Goal: Browse casually

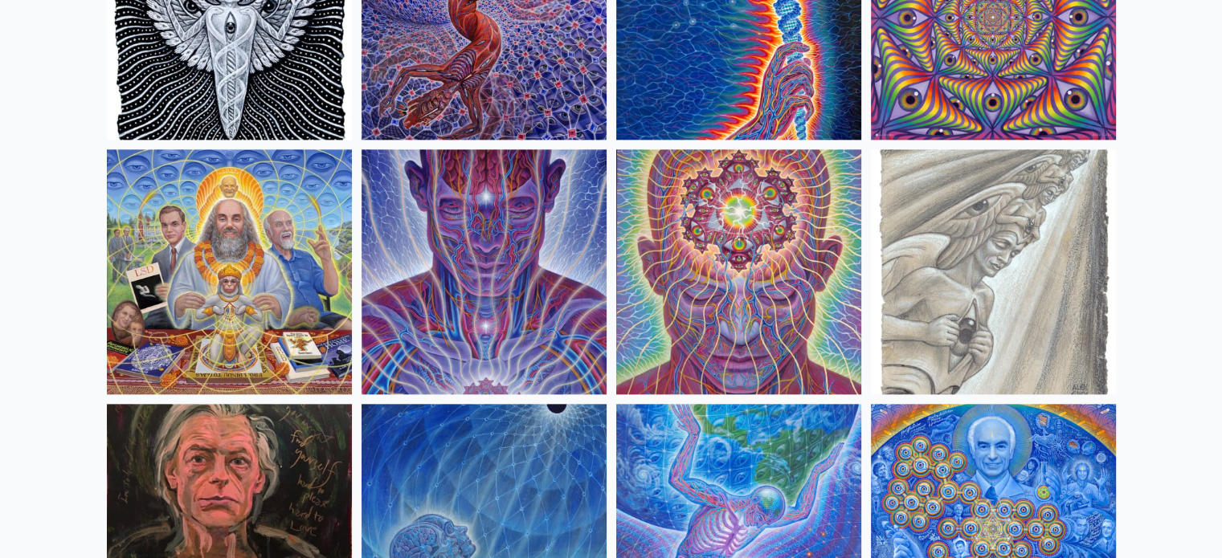
scroll to position [1848, 0]
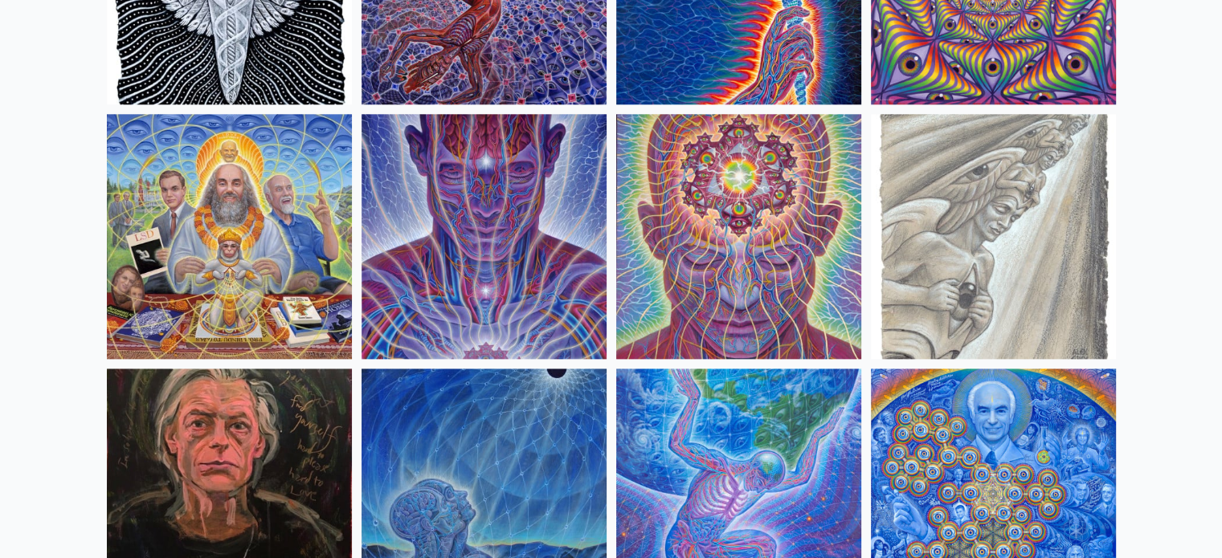
click at [753, 255] on img at bounding box center [738, 236] width 245 height 245
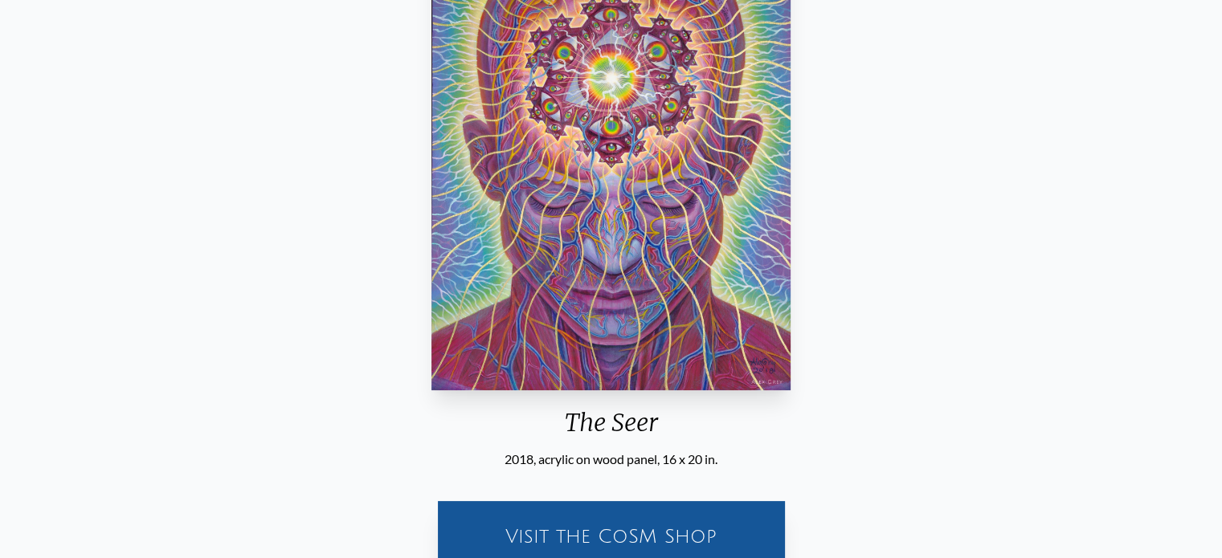
scroll to position [241, 0]
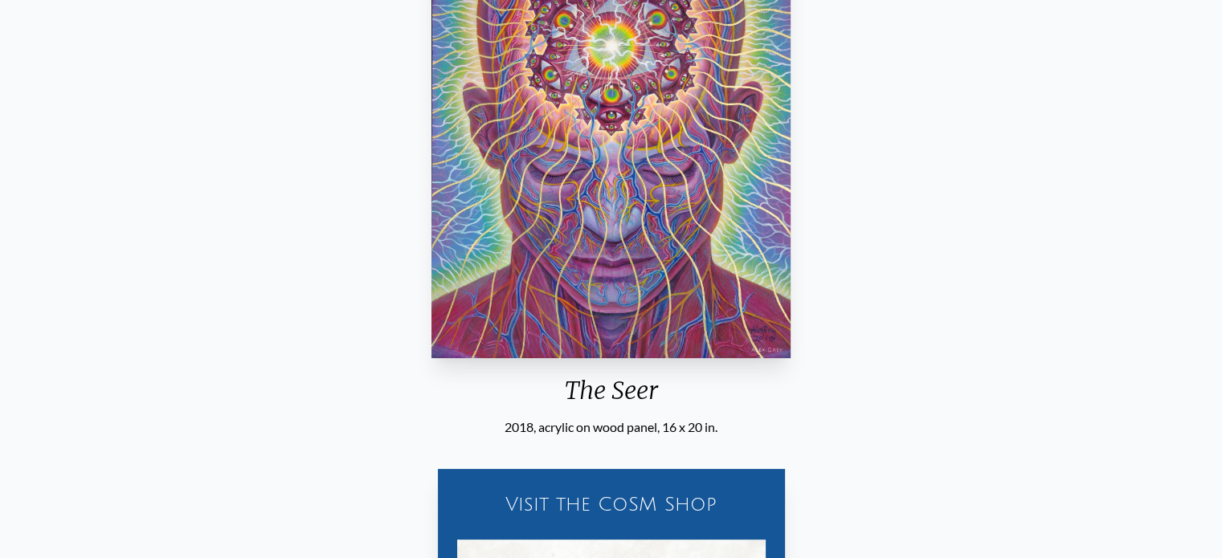
click at [643, 190] on img "11 / 31" at bounding box center [610, 135] width 359 height 447
